Goal: Task Accomplishment & Management: Use online tool/utility

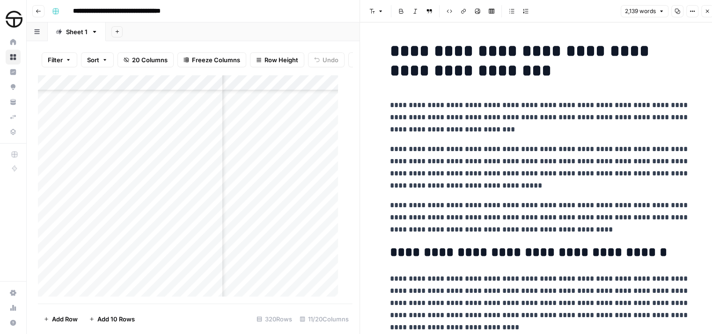
click at [708, 15] on button "Close" at bounding box center [707, 11] width 12 height 12
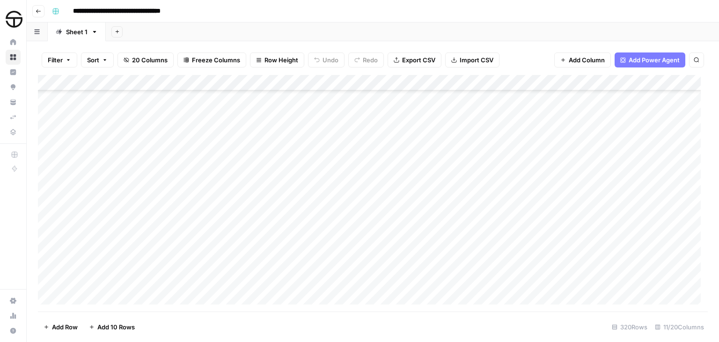
scroll to position [4895, 0]
click at [269, 169] on div "Add Column" at bounding box center [373, 193] width 670 height 236
click at [279, 169] on div "Add Column" at bounding box center [373, 193] width 670 height 236
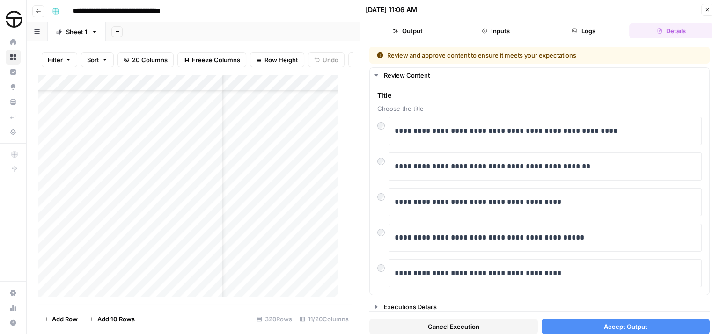
click at [559, 324] on button "Accept Output" at bounding box center [626, 326] width 169 height 15
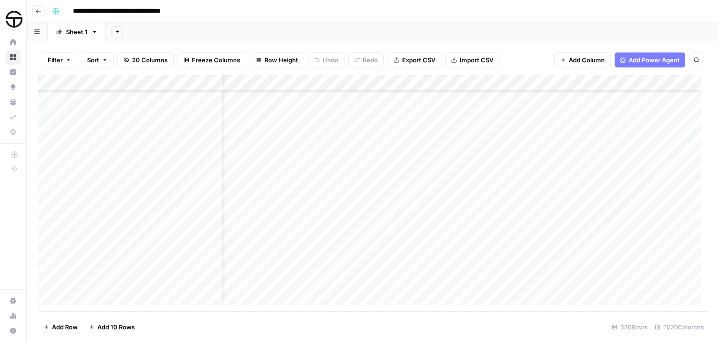
click at [445, 167] on div "Add Column" at bounding box center [373, 193] width 670 height 236
click at [410, 169] on div "Add Column" at bounding box center [373, 193] width 670 height 236
click at [451, 171] on div "Add Column" at bounding box center [373, 193] width 670 height 236
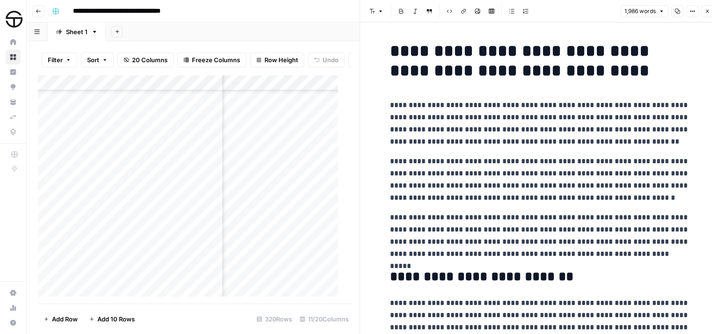
click at [508, 77] on h1 "**********" at bounding box center [540, 60] width 300 height 39
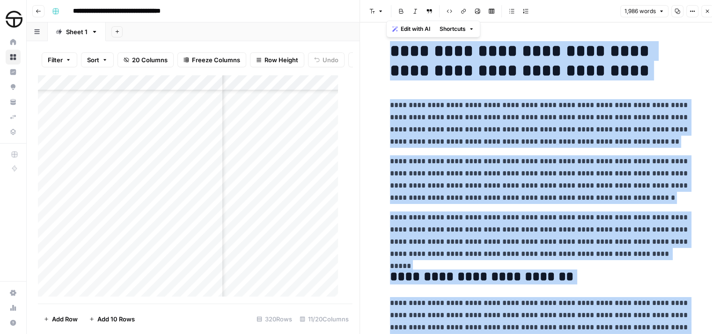
copy div "**********"
click at [708, 10] on icon "button" at bounding box center [707, 11] width 3 height 3
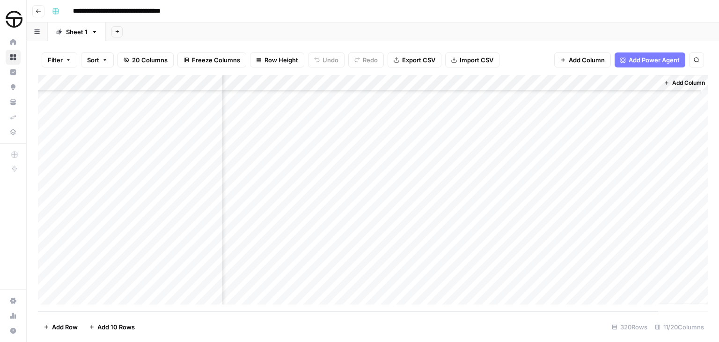
scroll to position [4895, 553]
